Goal: Task Accomplishment & Management: Manage account settings

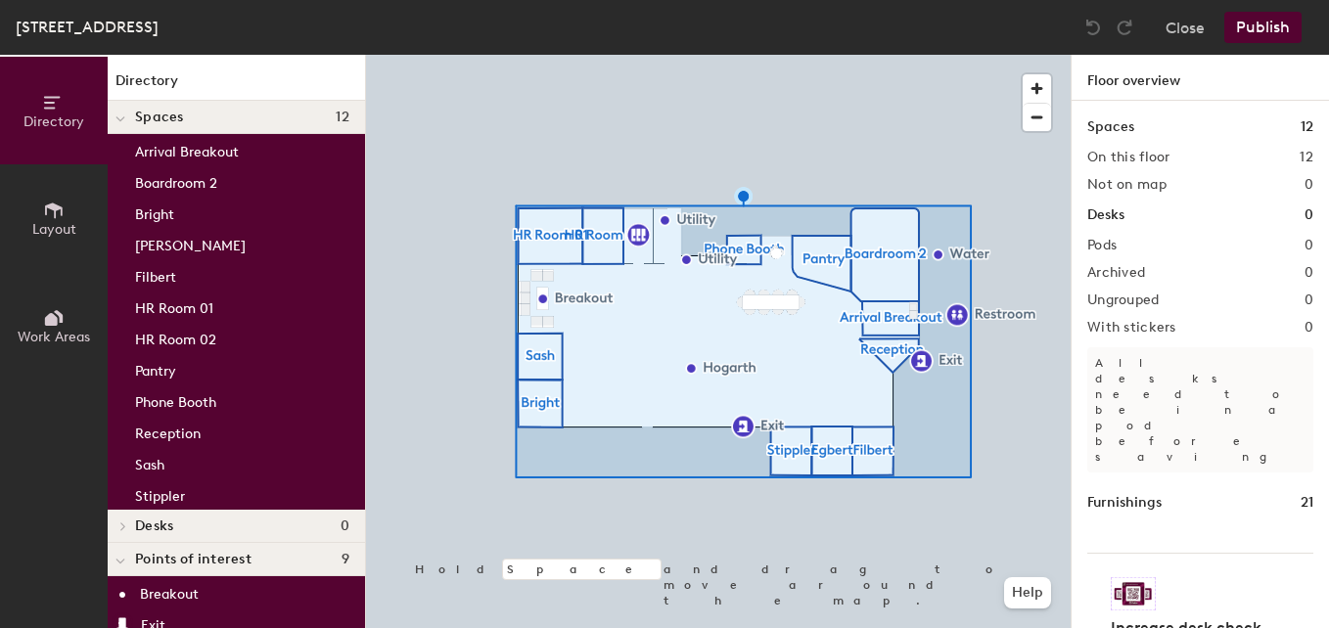
scroll to position [28, 0]
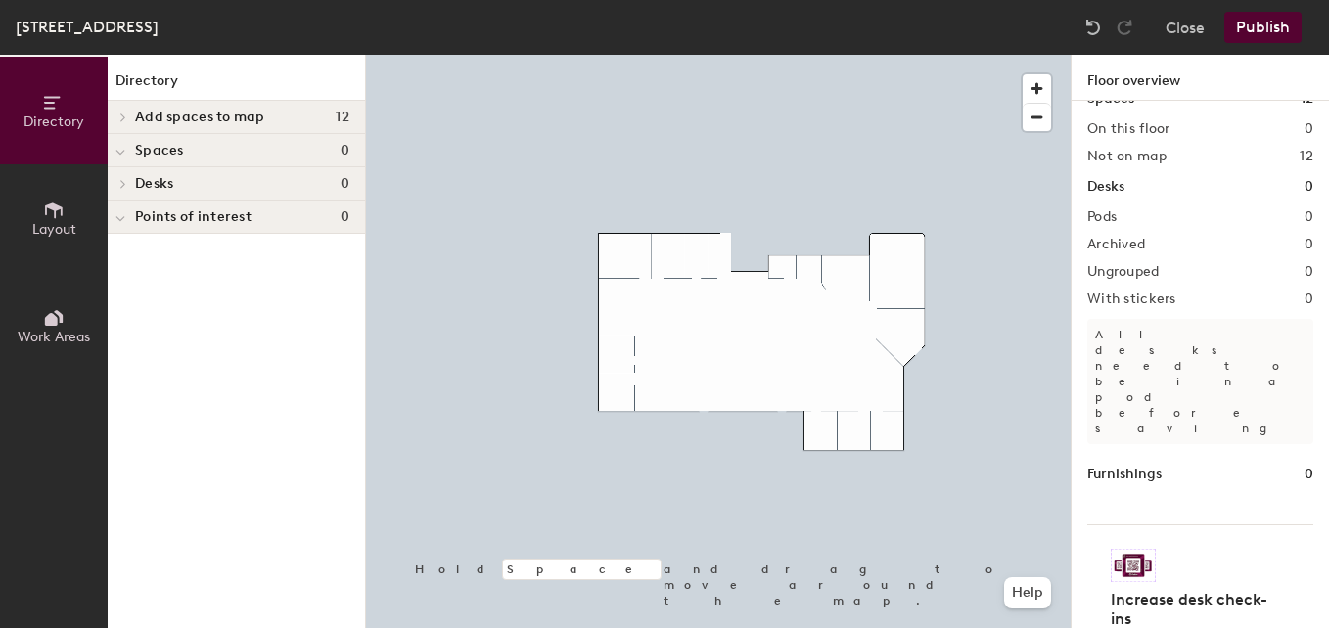
click at [1269, 28] on button "Publish" at bounding box center [1263, 27] width 77 height 31
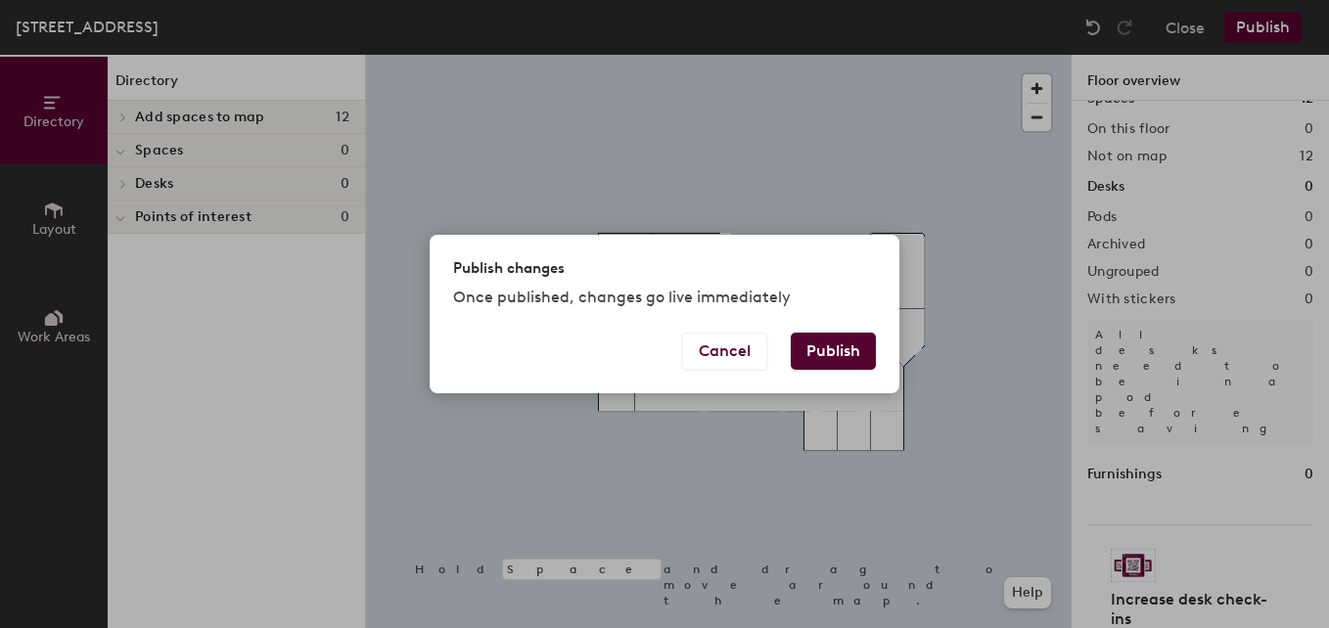
click at [824, 361] on button "Publish" at bounding box center [833, 351] width 85 height 37
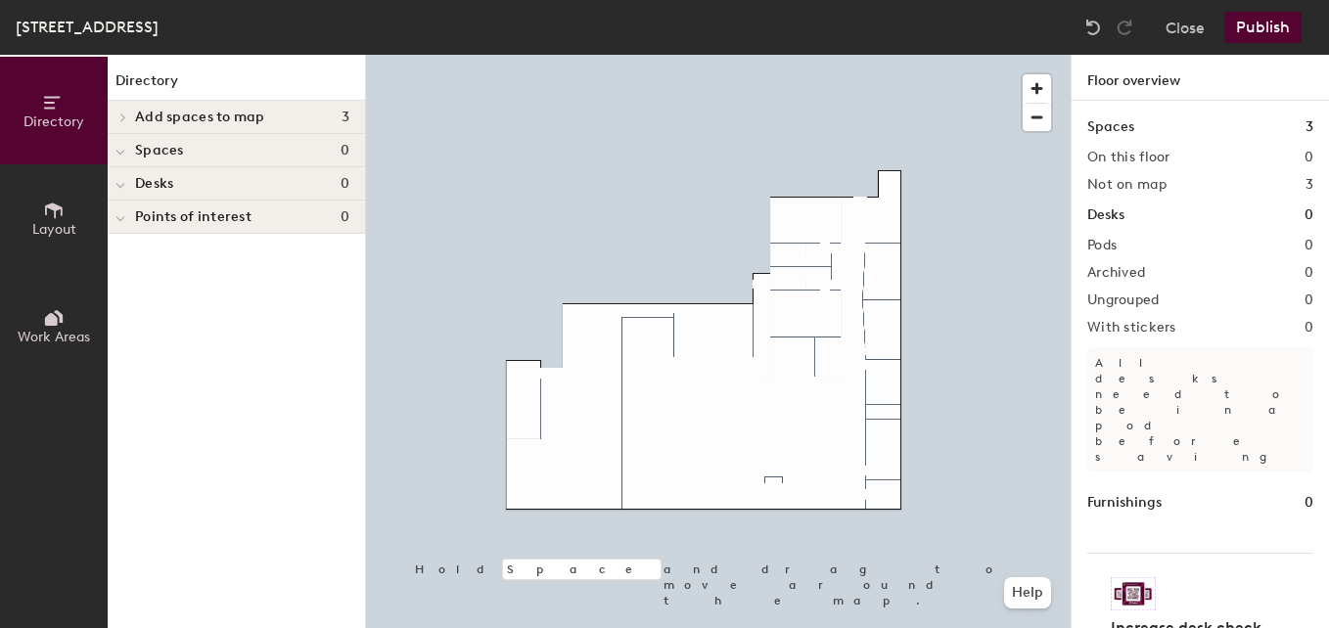
click at [1245, 28] on button "Publish" at bounding box center [1263, 27] width 77 height 31
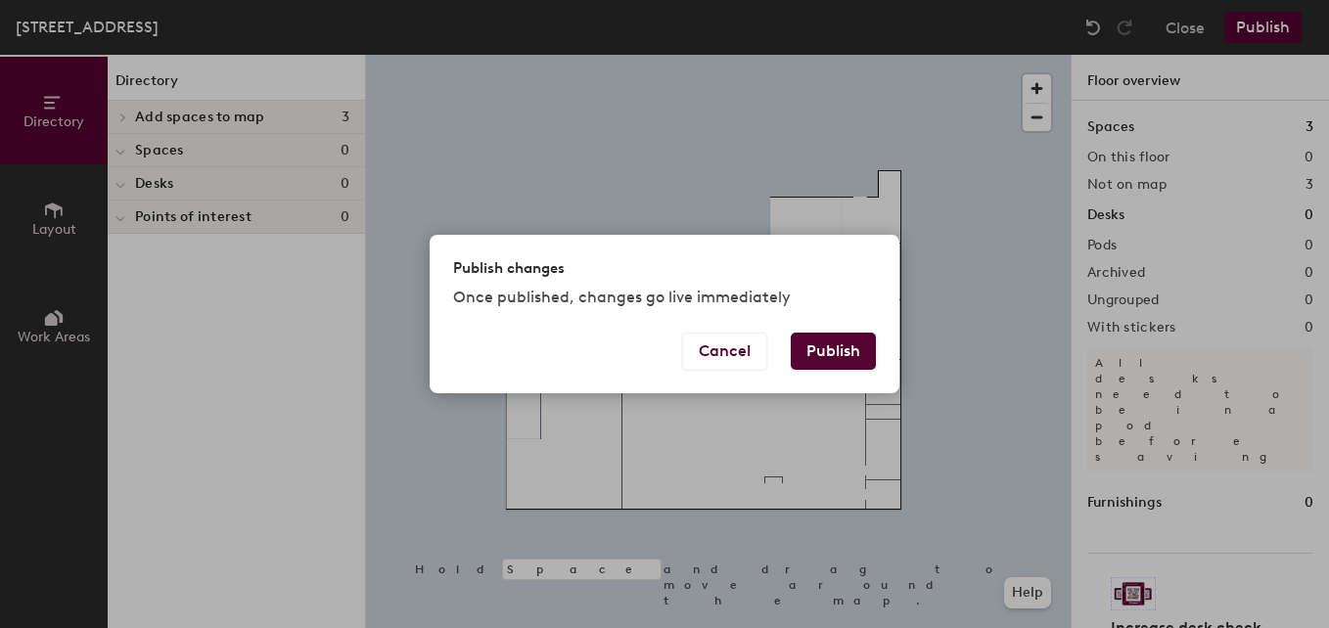
click at [835, 347] on button "Publish" at bounding box center [833, 351] width 85 height 37
